Goal: Information Seeking & Learning: Learn about a topic

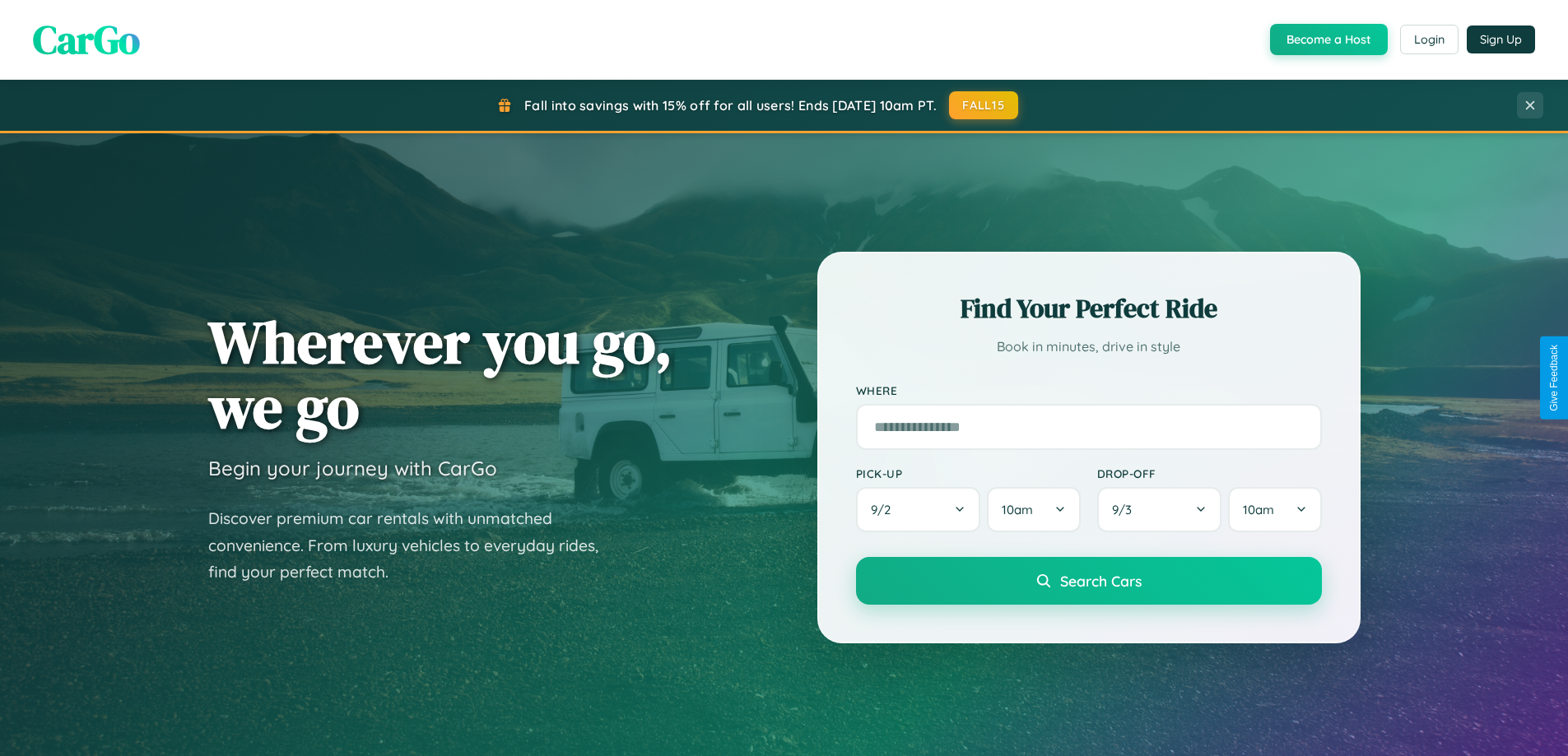
scroll to position [3166, 0]
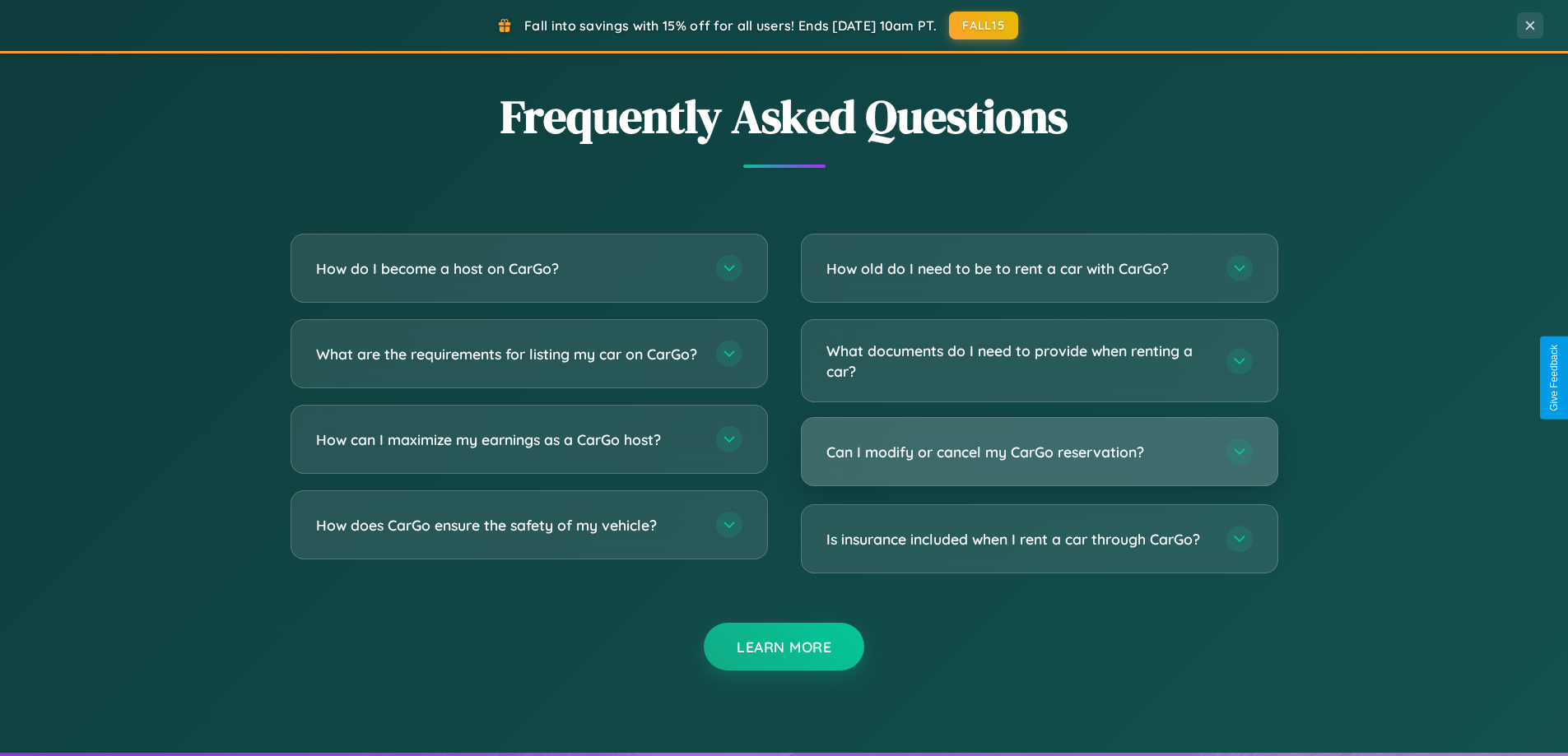
click at [1039, 454] on h3 "Can I modify or cancel my CarGo reservation?" at bounding box center [1018, 452] width 384 height 21
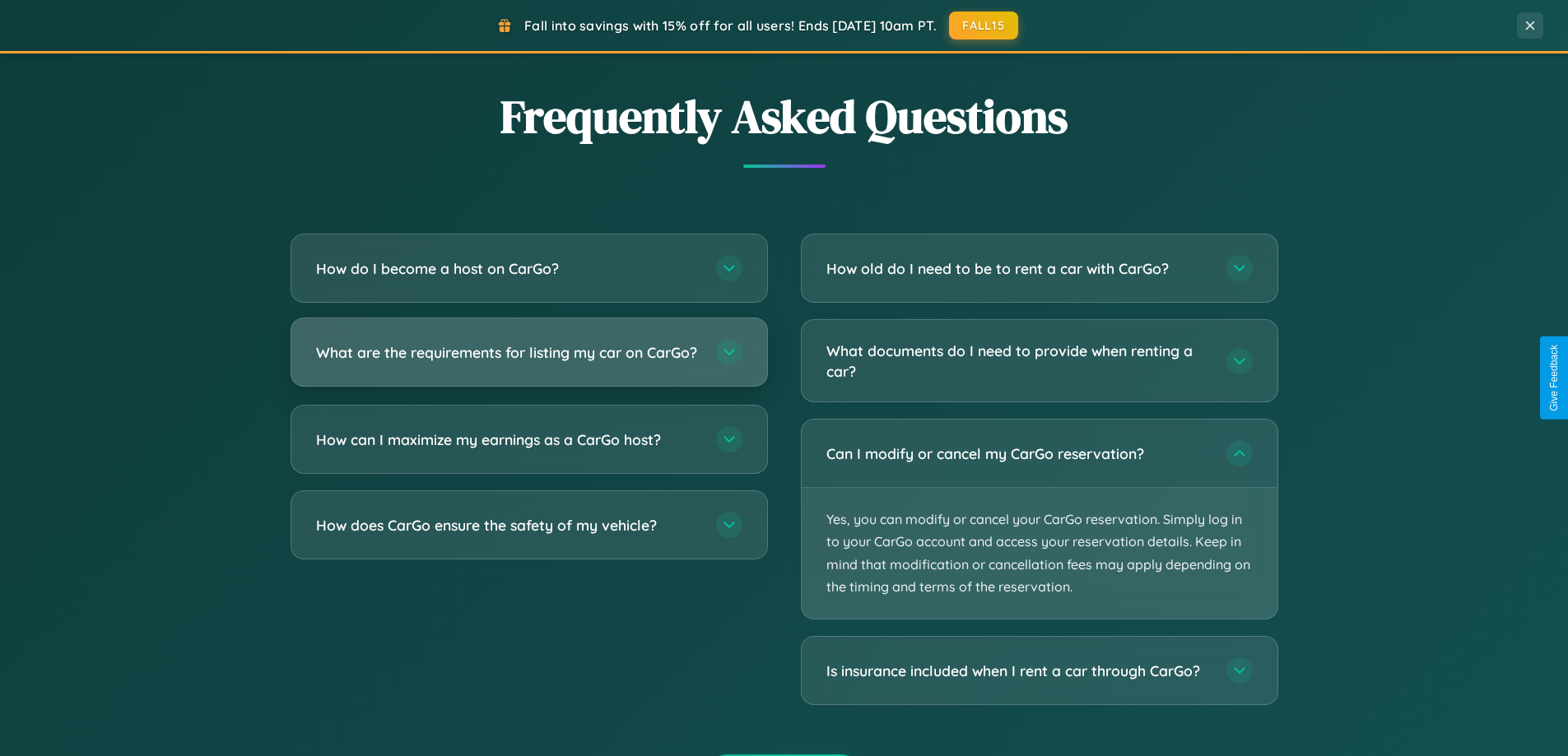
click at [528, 361] on h3 "What are the requirements for listing my car on CarGo?" at bounding box center [508, 352] width 384 height 21
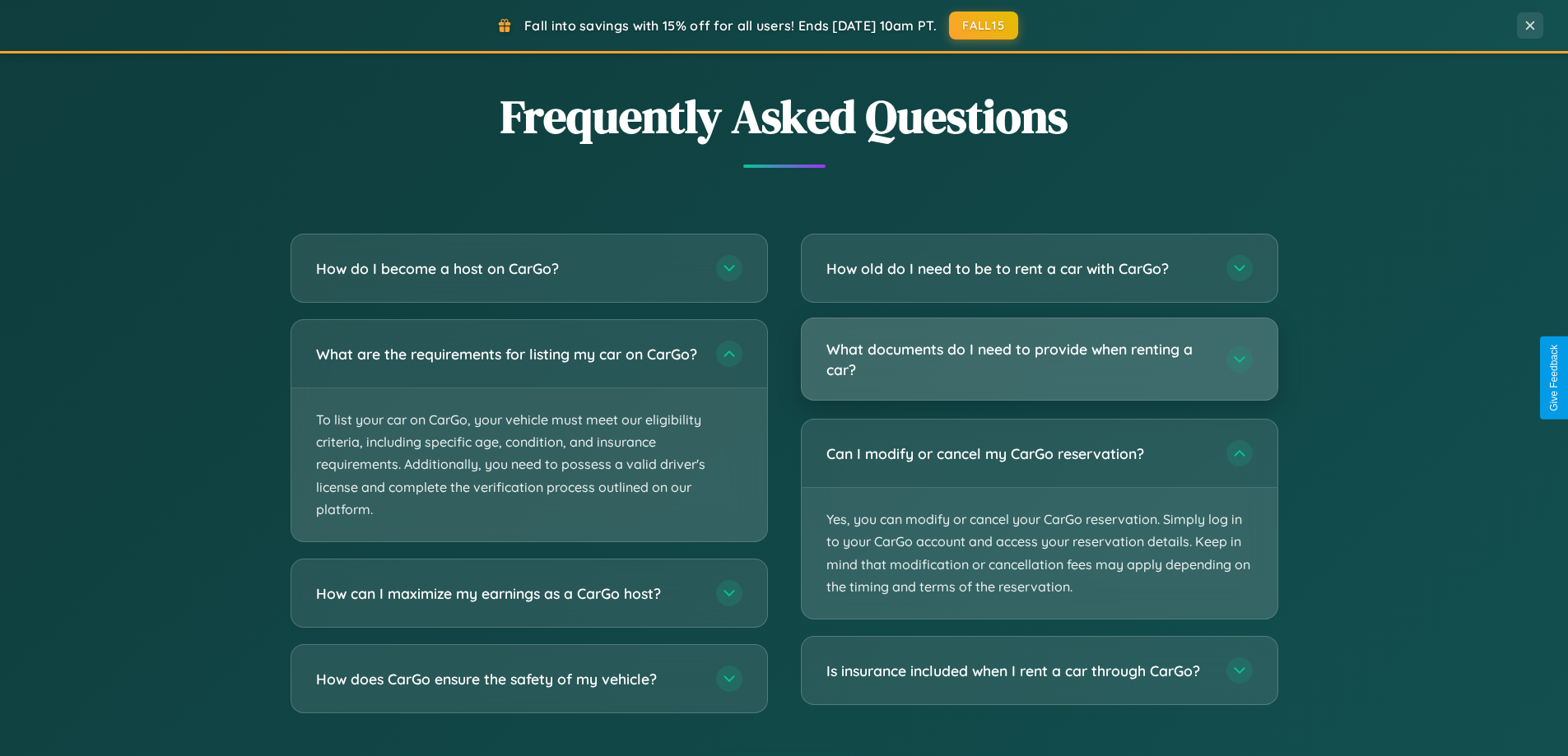
click at [1039, 359] on h3 "What documents do I need to provide when renting a car?" at bounding box center [1018, 359] width 384 height 40
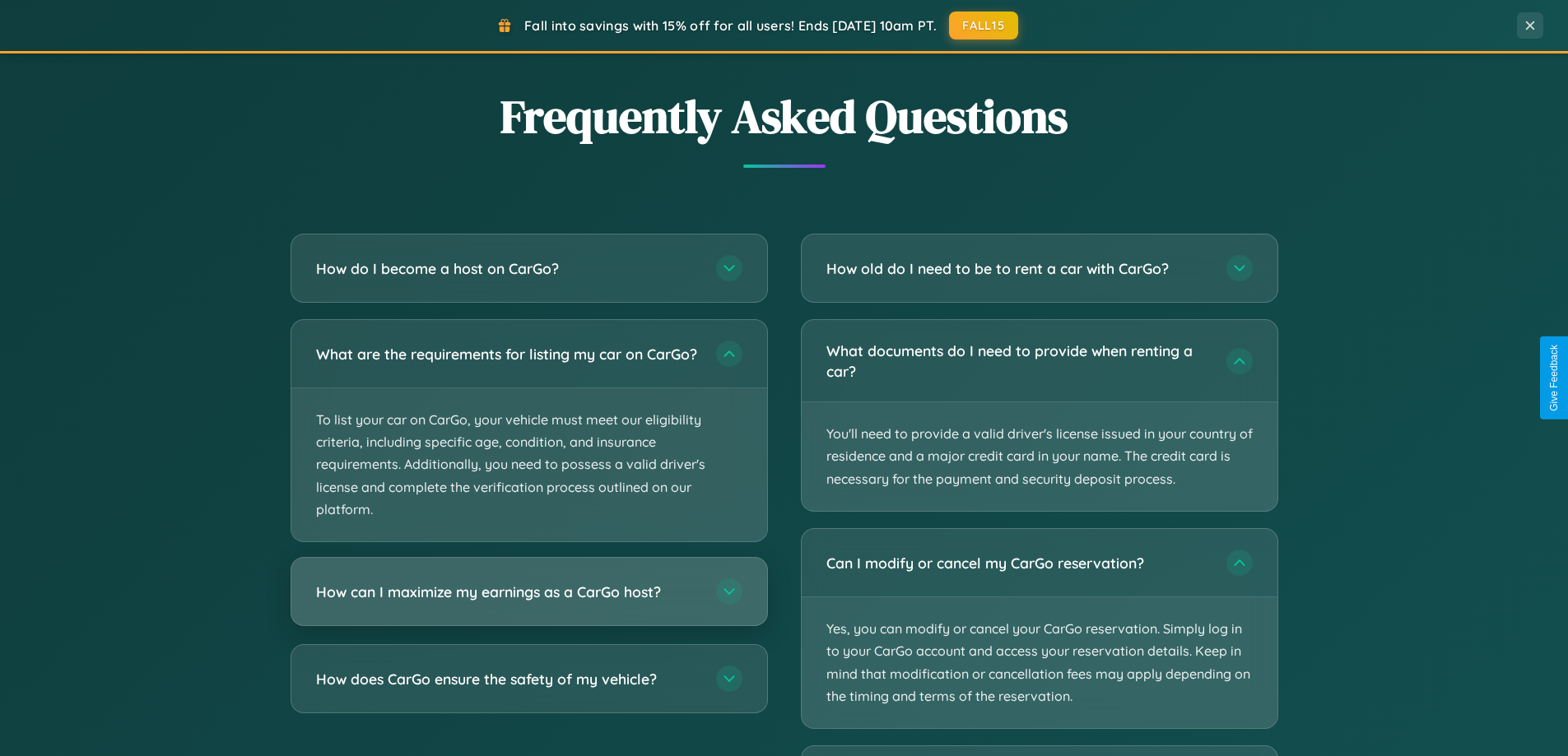
click at [528, 602] on h3 "How can I maximize my earnings as a CarGo host?" at bounding box center [508, 591] width 384 height 21
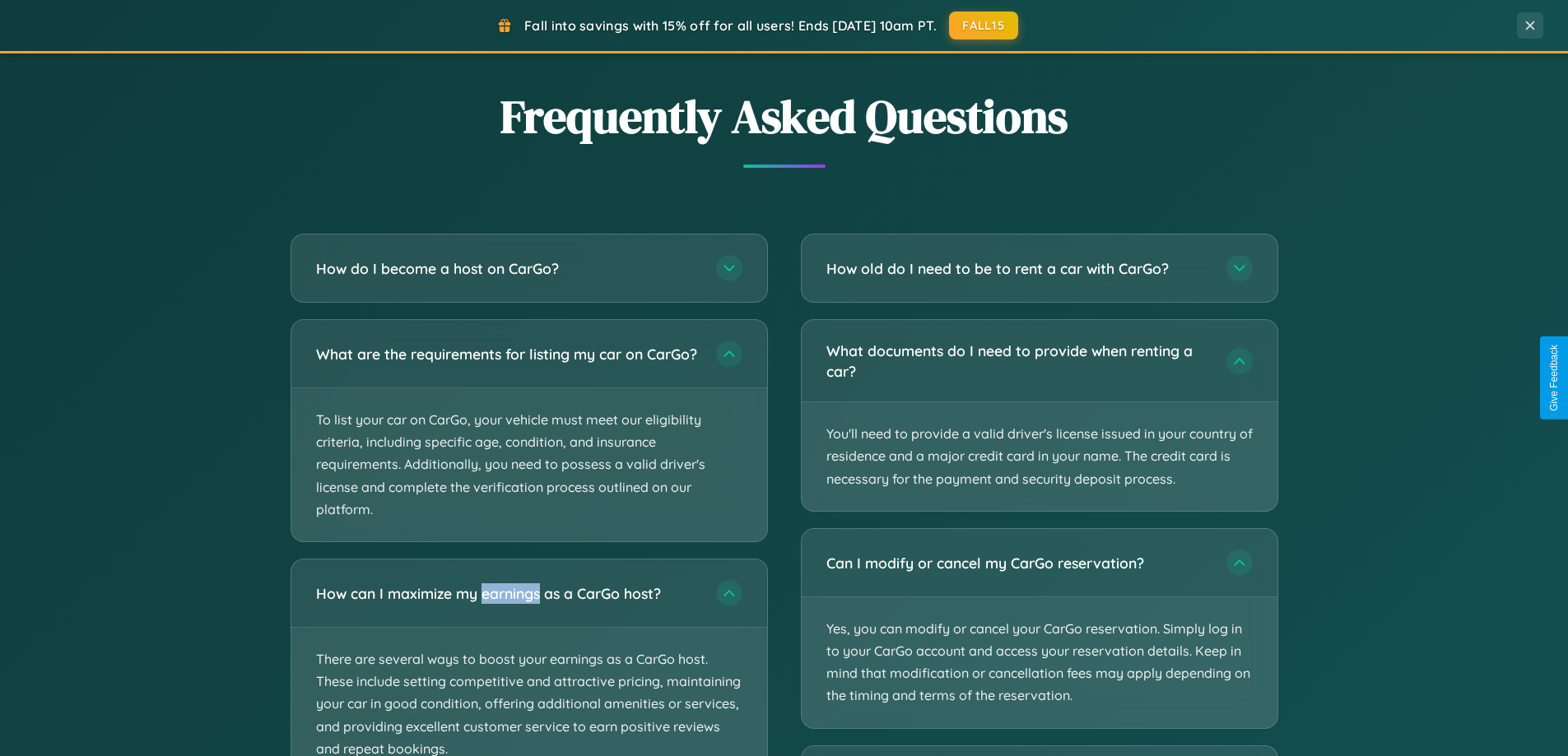
scroll to position [3291, 0]
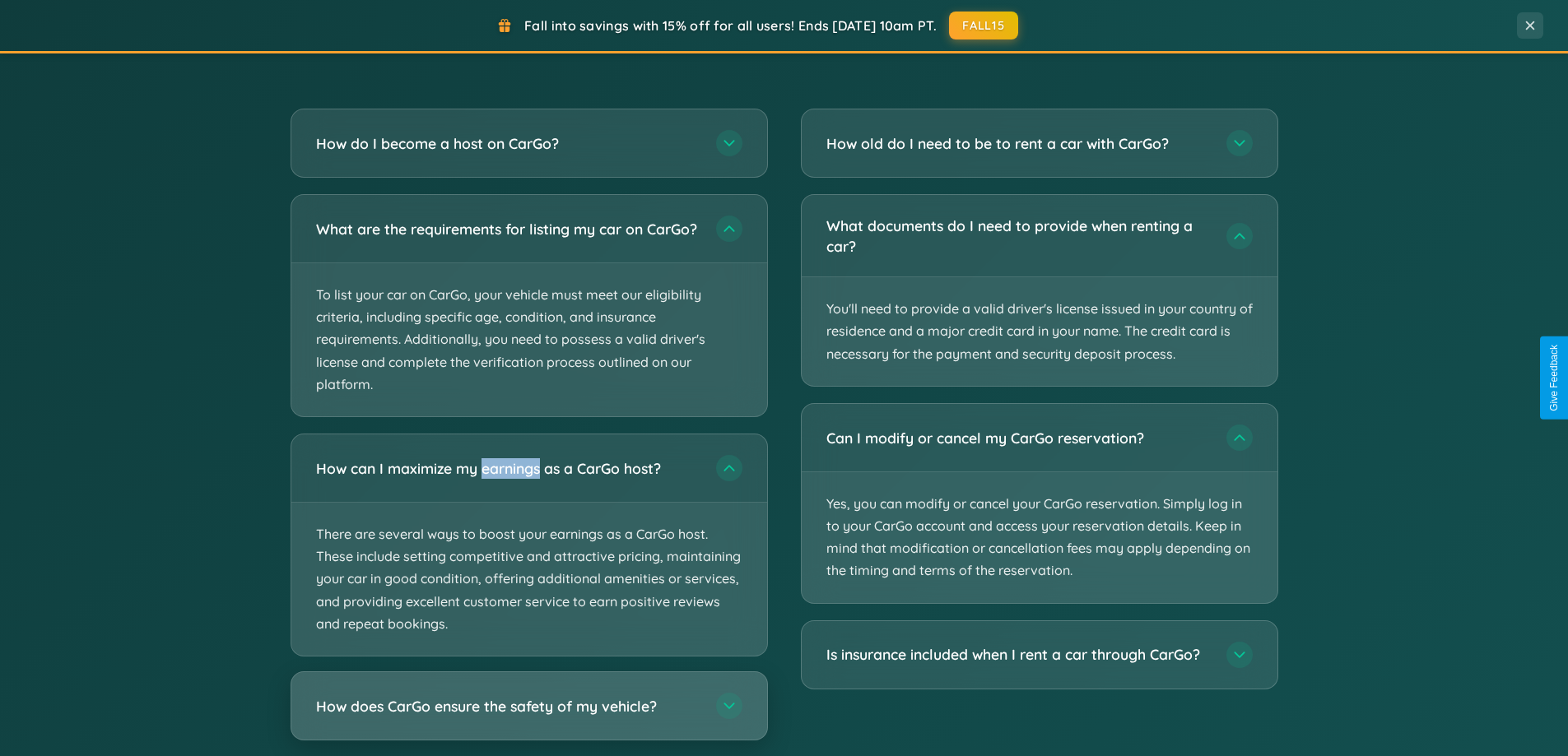
click at [528, 716] on h3 "How does CarGo ensure the safety of my vehicle?" at bounding box center [508, 706] width 384 height 21
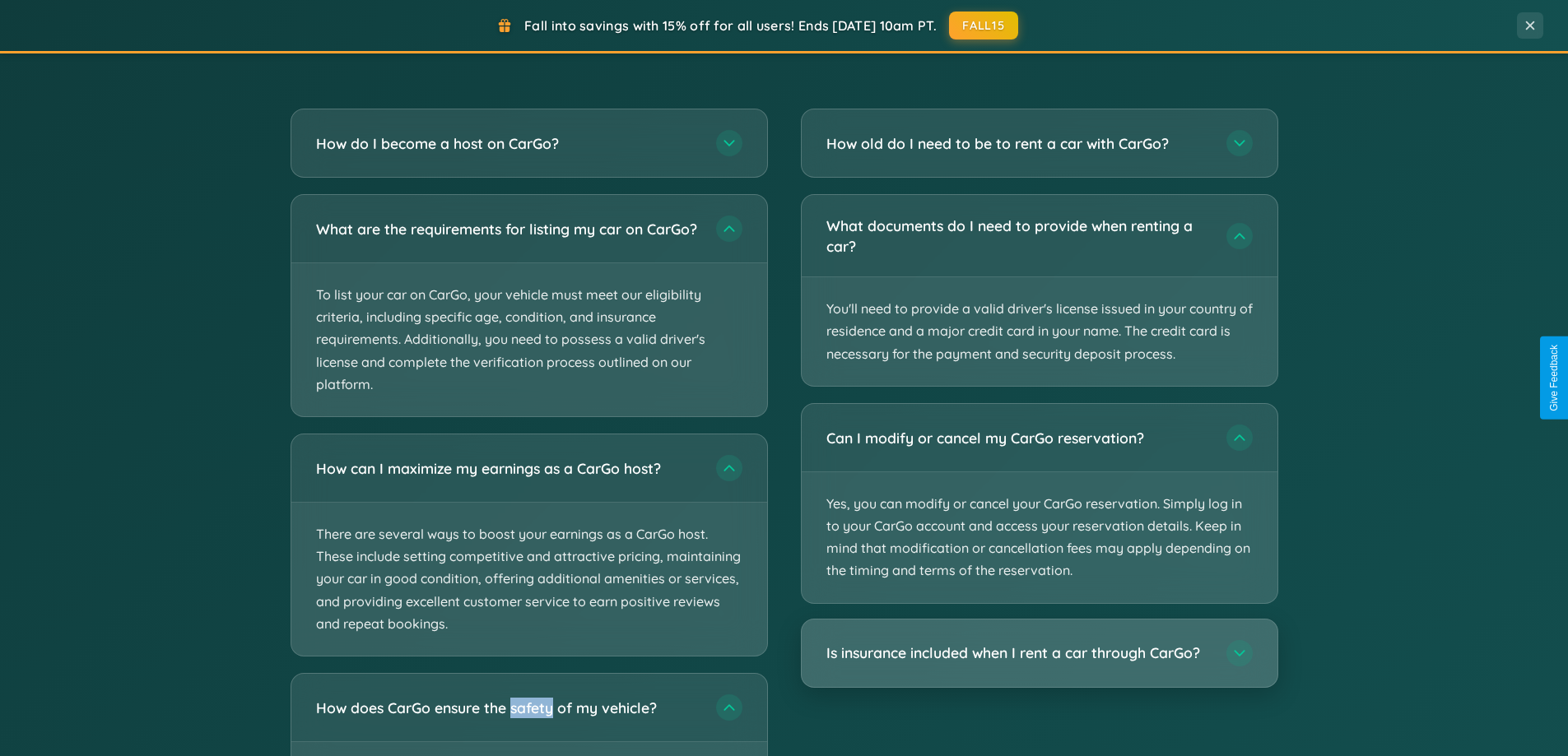
click at [1039, 652] on h3 "Is insurance included when I rent a car through CarGo?" at bounding box center [1018, 652] width 384 height 21
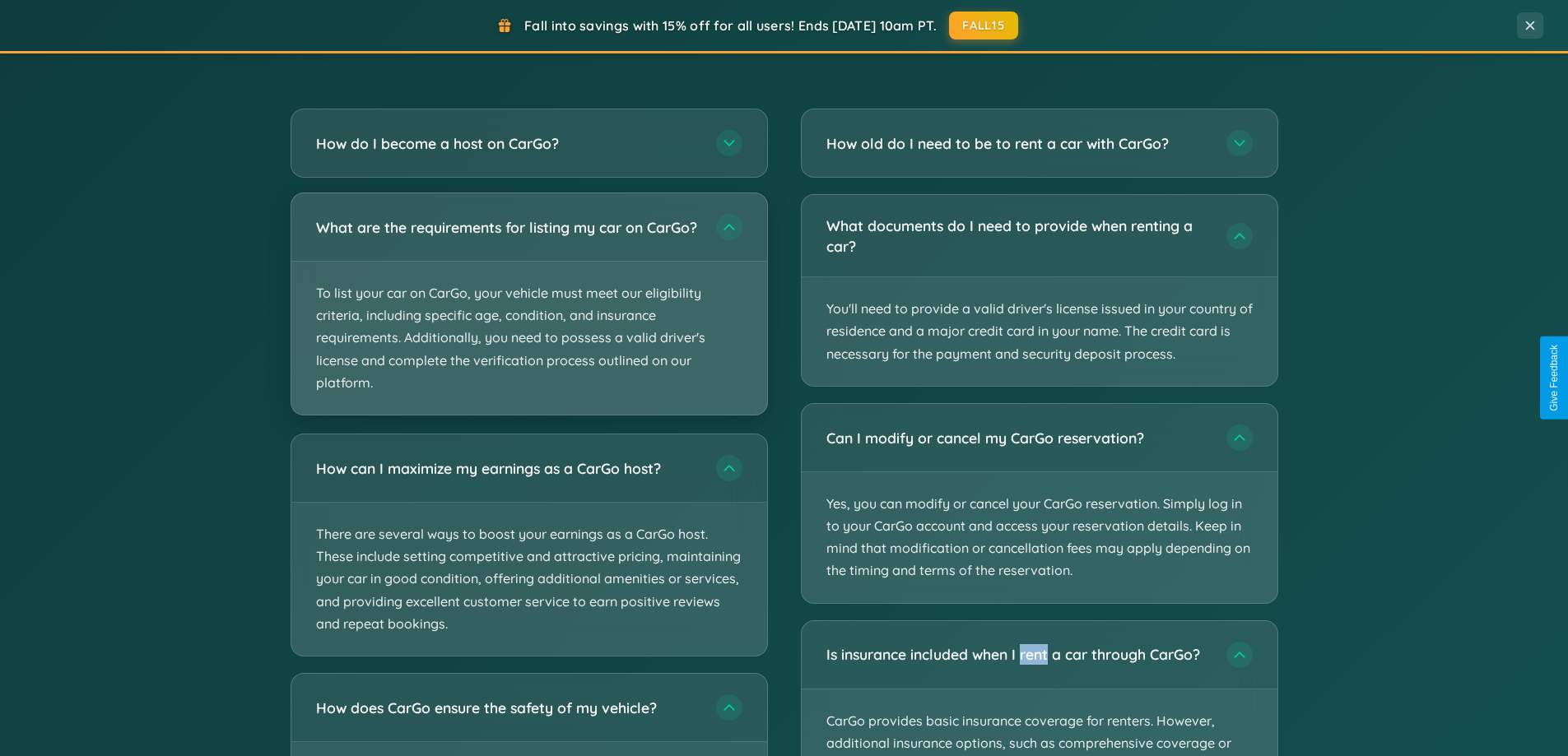
click at [528, 311] on p "To list your car on CarGo, your vehicle must meet our eligibility criteria, inc…" at bounding box center [529, 338] width 475 height 153
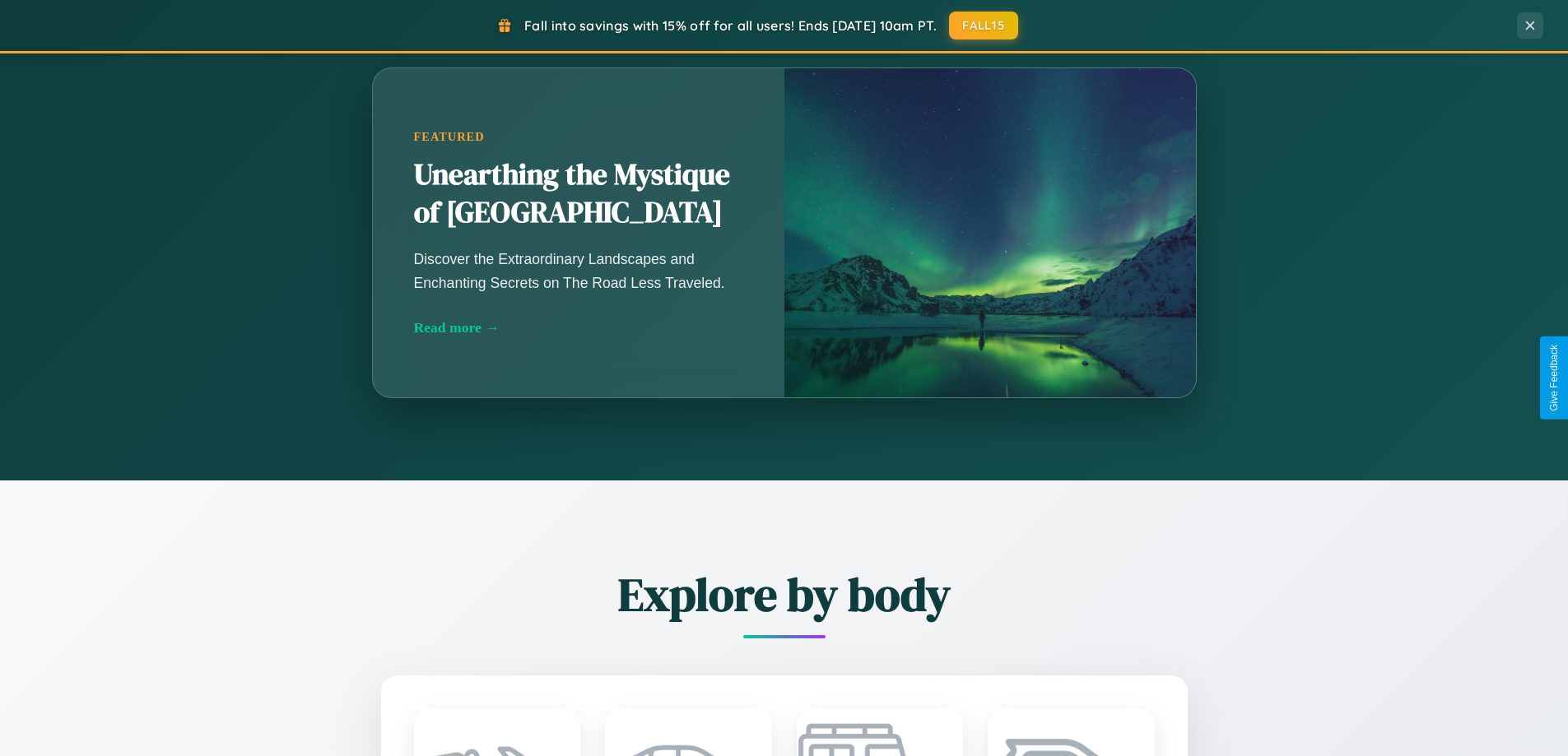
scroll to position [1132, 0]
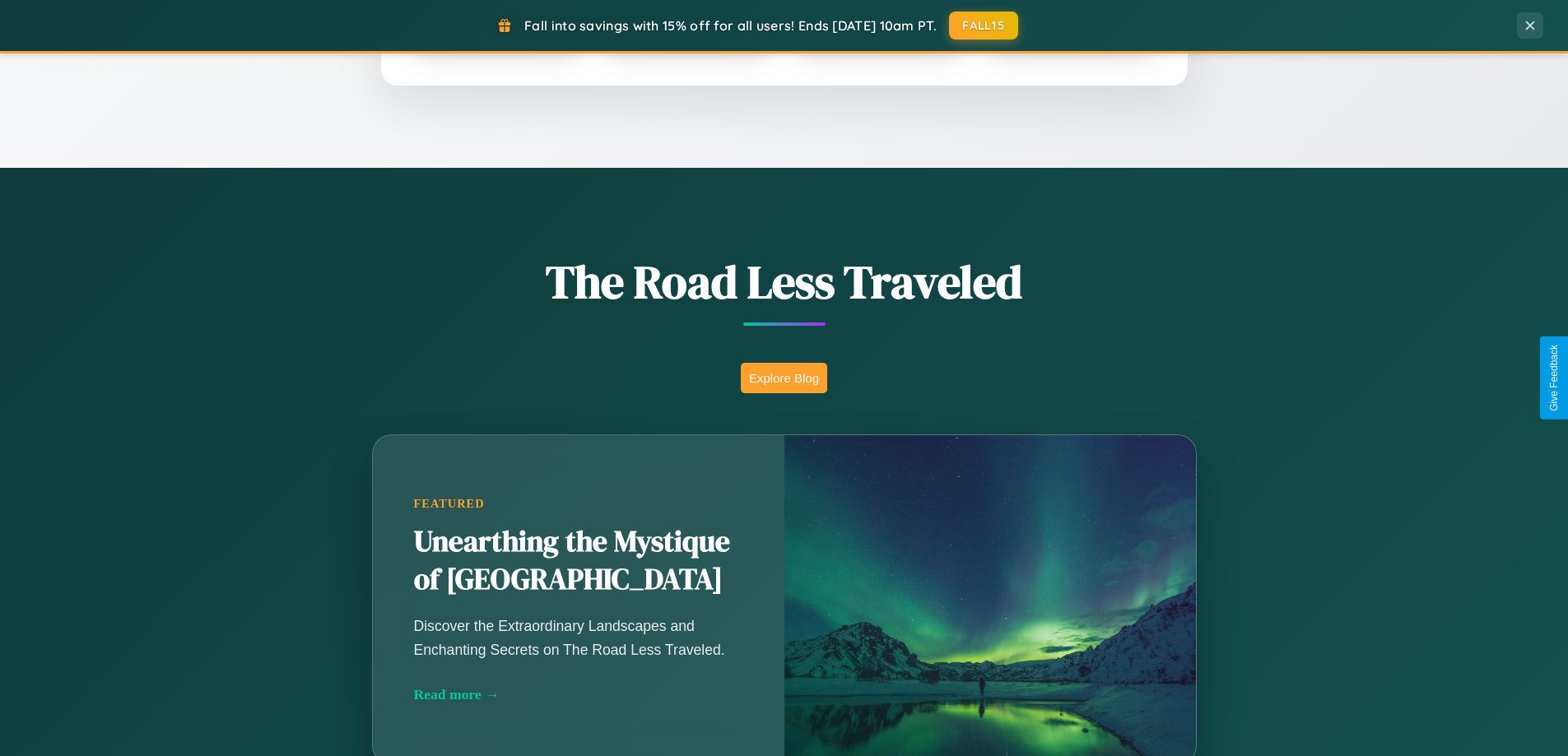
click at [784, 378] on button "Explore Blog" at bounding box center [784, 378] width 87 height 30
